Goal: Answer question/provide support

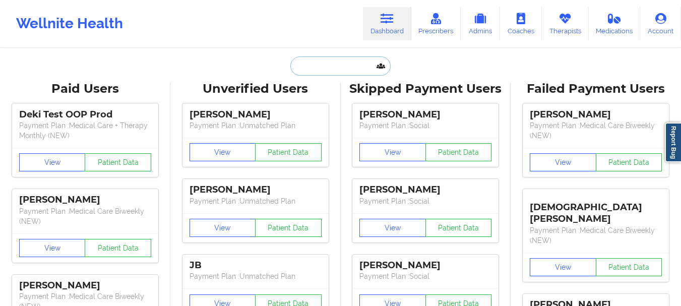
drag, startPoint x: 291, startPoint y: 68, endPoint x: 311, endPoint y: 64, distance: 20.0
click at [292, 68] on input "text" at bounding box center [340, 65] width 100 height 19
paste input "bambam5867@proton.me"
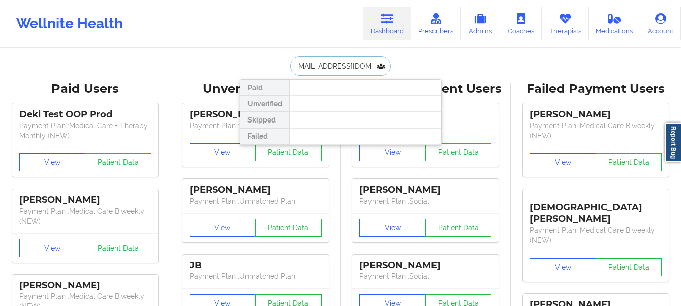
type input "bambam5867@proton.me"
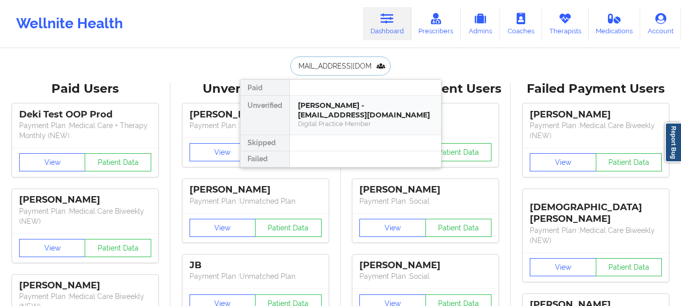
click at [374, 114] on div "Jill Jackson - bambam5867@proton.me" at bounding box center [365, 110] width 135 height 19
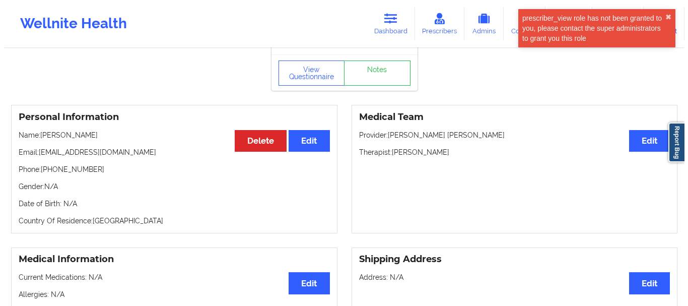
scroll to position [50, 0]
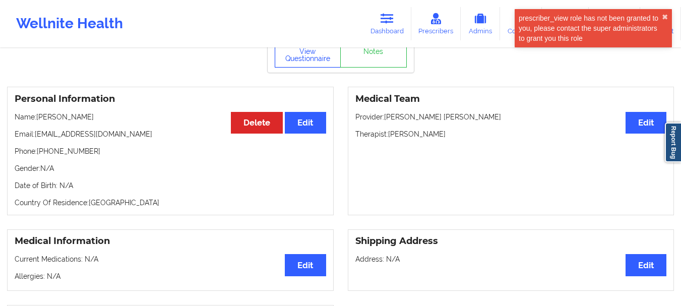
click at [292, 50] on button "View Questionnaire" at bounding box center [308, 54] width 67 height 25
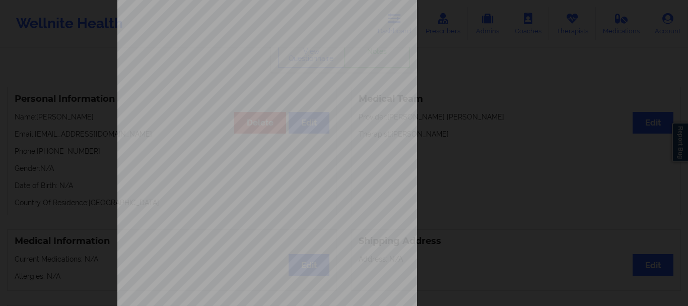
scroll to position [175, 0]
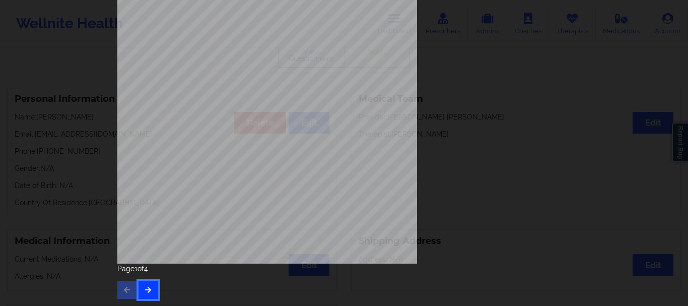
click at [148, 294] on button "button" at bounding box center [149, 290] width 20 height 18
click at [145, 295] on button "button" at bounding box center [149, 290] width 20 height 18
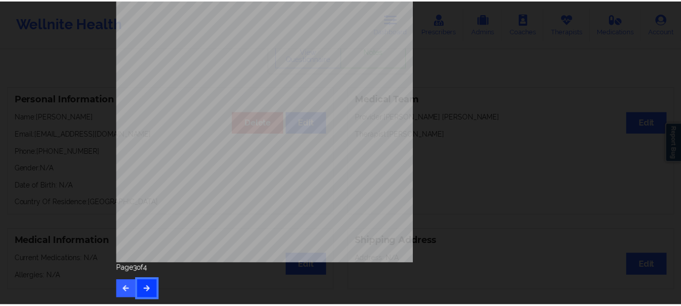
scroll to position [0, 0]
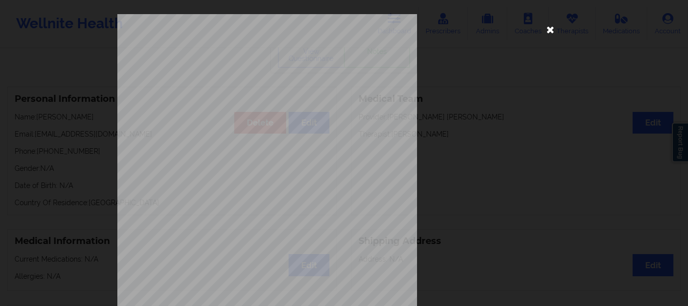
click at [554, 30] on div "This patient has not provided the type of insurance Insurance Member ID for pat…" at bounding box center [344, 244] width 454 height 460
click at [551, 30] on icon at bounding box center [551, 29] width 16 height 16
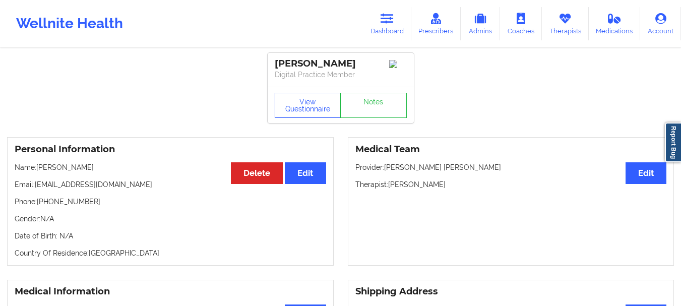
click at [315, 110] on button "View Questionnaire" at bounding box center [308, 105] width 67 height 25
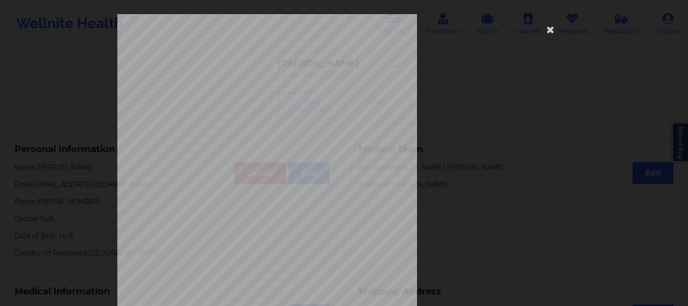
click at [557, 30] on div "This patient has not provided the type of insurance Insurance Member ID for pat…" at bounding box center [344, 226] width 454 height 424
click at [548, 30] on icon at bounding box center [551, 29] width 16 height 16
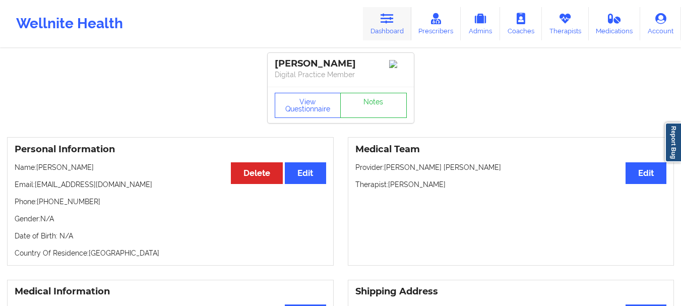
click at [391, 20] on icon at bounding box center [387, 18] width 13 height 11
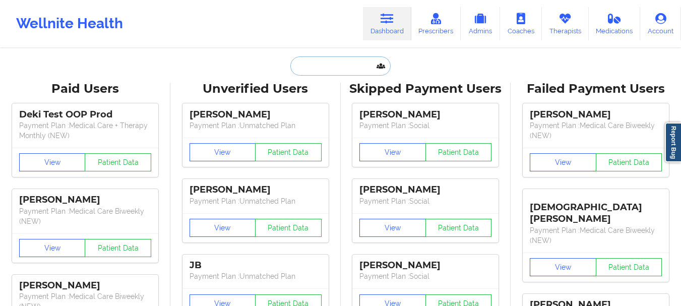
click at [348, 69] on input "text" at bounding box center [340, 65] width 100 height 19
paste input "nimita.mittra@gmail.com"
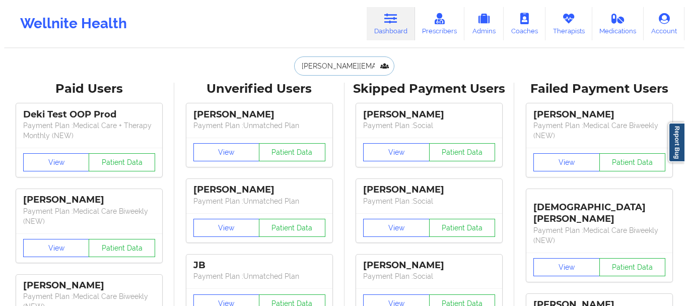
scroll to position [0, 2]
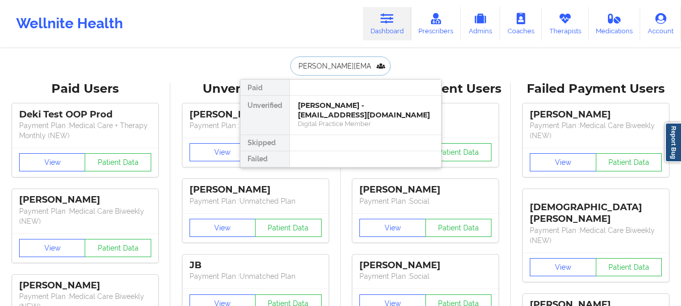
type input "nimita.mittra@gmail.com"
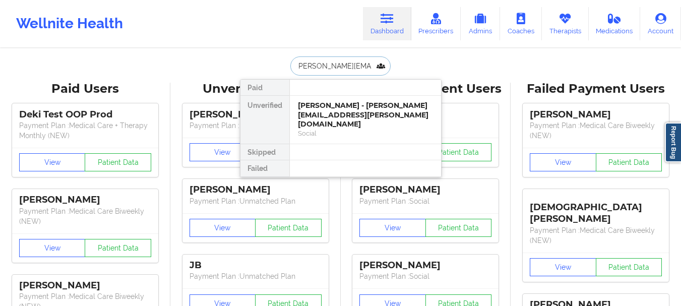
click at [328, 115] on div "Nimita Mittra - nimita.mittra@gmail.com" at bounding box center [365, 115] width 135 height 28
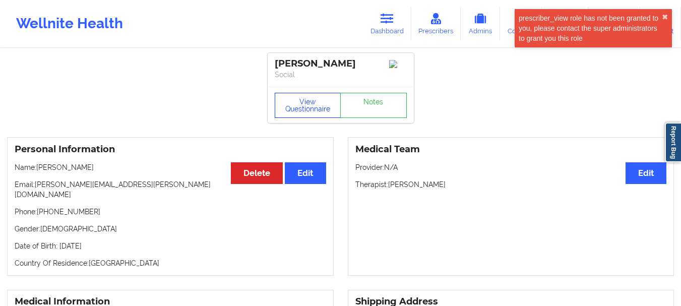
click at [293, 104] on button "View Questionnaire" at bounding box center [308, 105] width 67 height 25
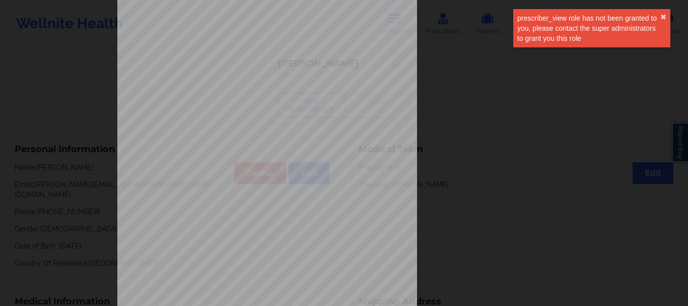
scroll to position [175, 0]
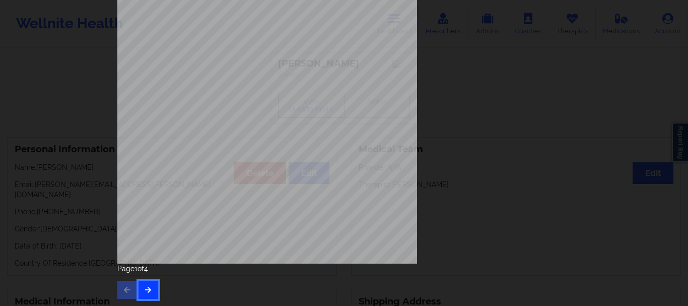
click at [144, 291] on icon "button" at bounding box center [148, 289] width 9 height 6
click at [151, 286] on button "button" at bounding box center [149, 290] width 20 height 18
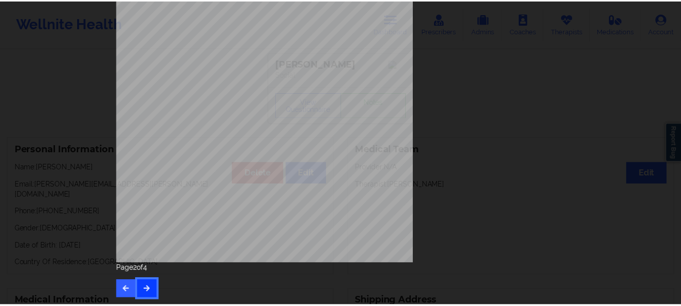
scroll to position [0, 0]
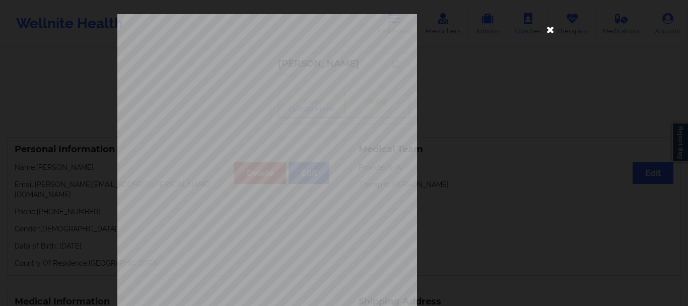
click at [547, 27] on icon at bounding box center [551, 29] width 16 height 16
